Goal: Ask a question

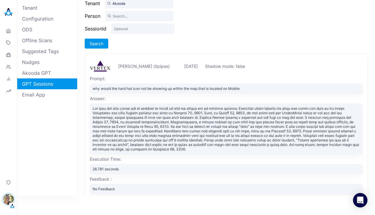
scroll to position [31, 0]
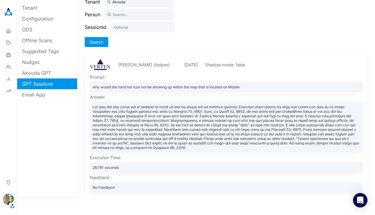
click at [209, 87] on div "why would the hard hat icon not be showing up within the map that is located on…" at bounding box center [226, 87] width 273 height 10
copy div "why would the hard hat icon not be showing up within the map that is located on…"
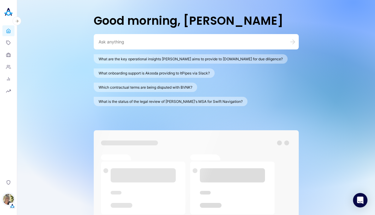
click at [10, 196] on img "button" at bounding box center [8, 199] width 11 height 11
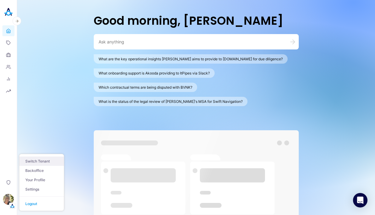
click at [45, 159] on button "Switch Tenant" at bounding box center [41, 160] width 45 height 9
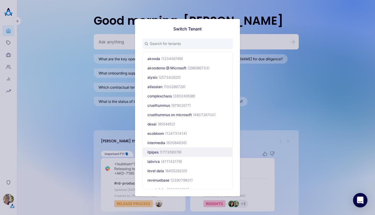
click at [160, 151] on span "(177359376)" at bounding box center [171, 151] width 22 height 5
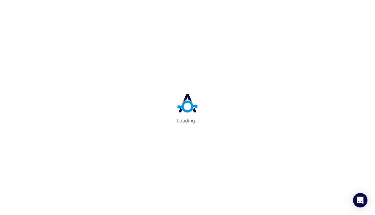
click at [314, 34] on div "Loading..." at bounding box center [187, 107] width 375 height 215
click at [186, 17] on div "Loading..." at bounding box center [187, 107] width 375 height 215
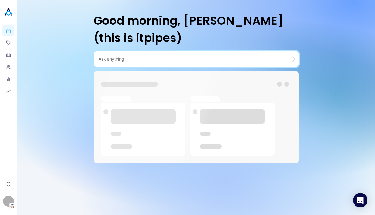
click at [48, 164] on div "Good morning, [PERSON_NAME] (this is itpipes)" at bounding box center [196, 107] width 358 height 215
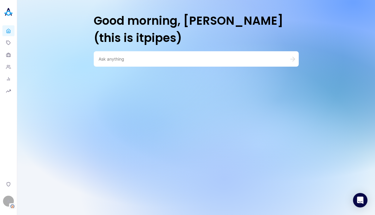
click at [133, 54] on div at bounding box center [196, 58] width 205 height 15
click at [133, 58] on textarea at bounding box center [189, 59] width 181 height 6
paste textarea "why would the hard hat icon not be showing up within the map that is located on…"
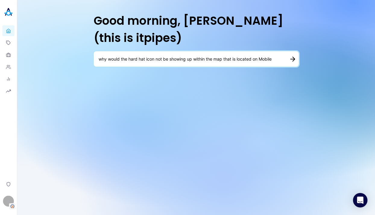
type textarea "why would the hard hat icon not be showing up within the map that is located on…"
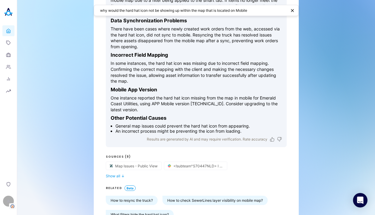
scroll to position [111, 0]
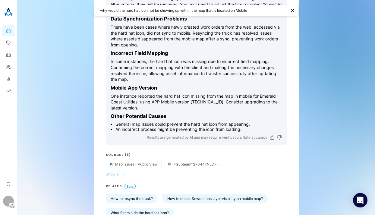
click at [118, 173] on button "Show all ↓" at bounding box center [196, 174] width 181 height 5
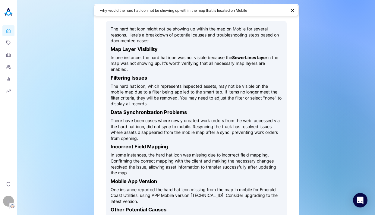
scroll to position [0, 0]
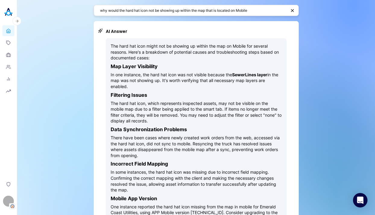
click at [9, 31] on icon at bounding box center [8, 32] width 1 height 2
